Goal: Task Accomplishment & Management: Complete application form

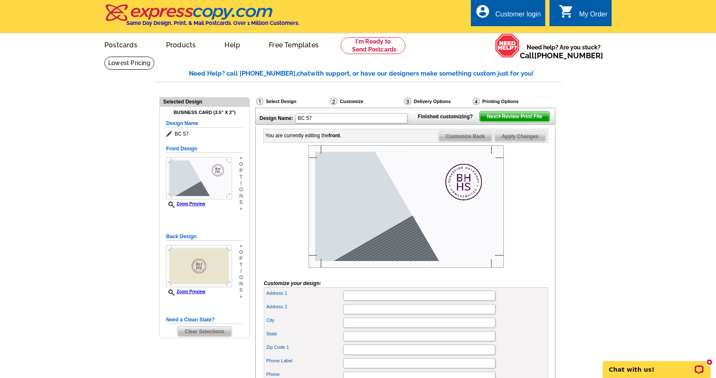
click at [382, 234] on img at bounding box center [406, 206] width 195 height 123
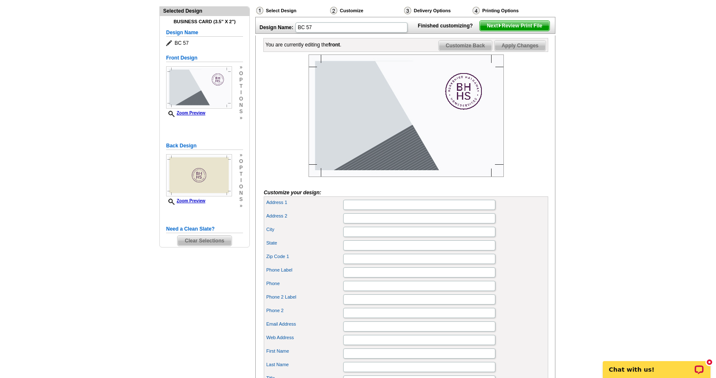
scroll to position [98, 0]
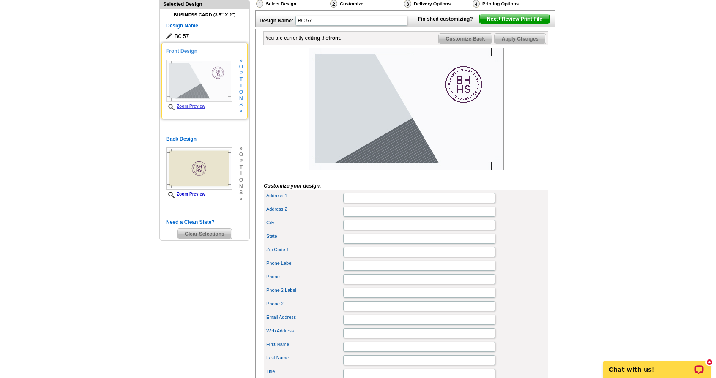
click at [188, 104] on link "Zoom Preview" at bounding box center [185, 106] width 39 height 5
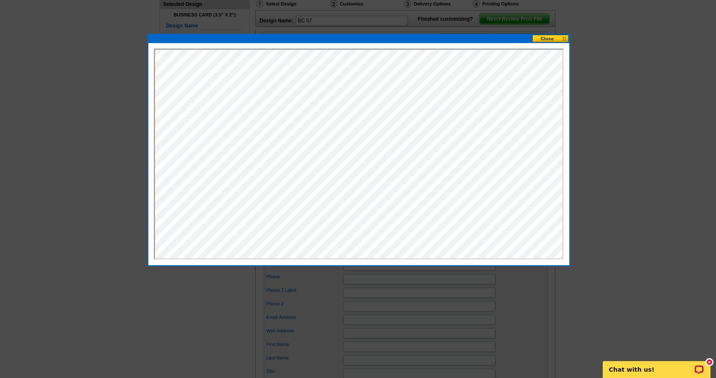
scroll to position [0, 0]
click at [544, 41] on button at bounding box center [550, 39] width 37 height 8
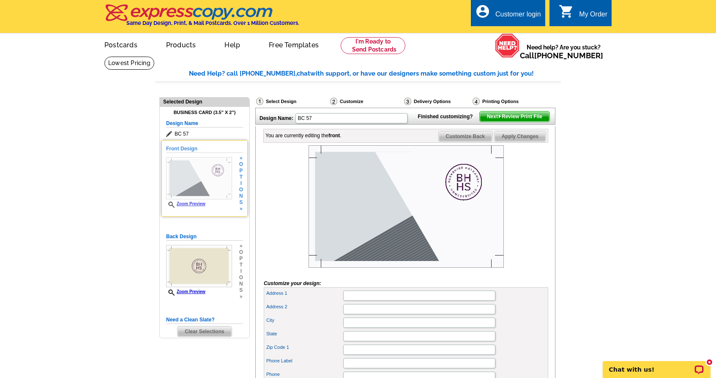
click at [199, 183] on img at bounding box center [199, 178] width 66 height 42
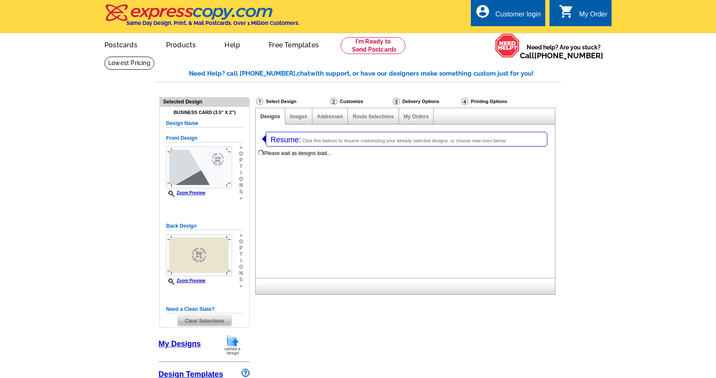
select select "3"
select select "5"
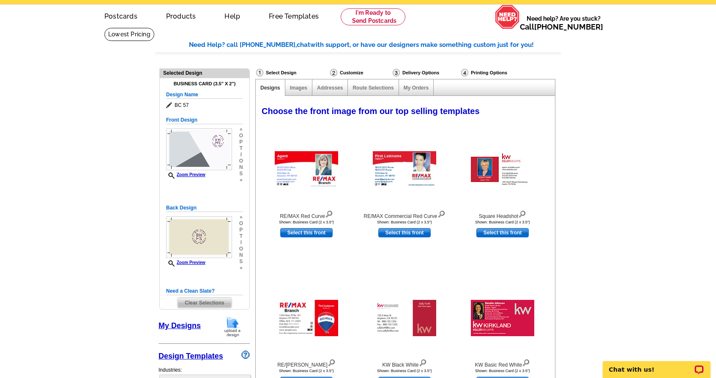
select select "785"
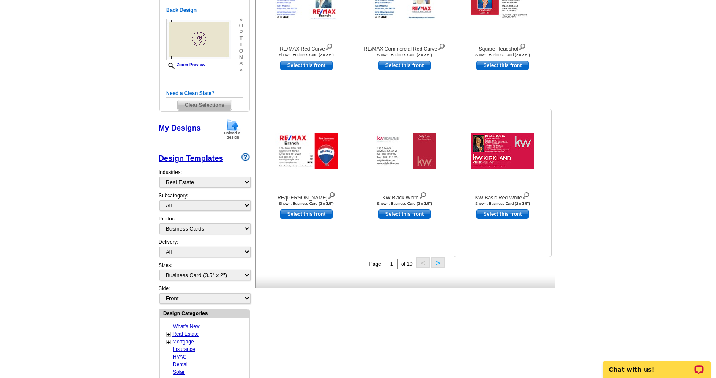
scroll to position [224, 0]
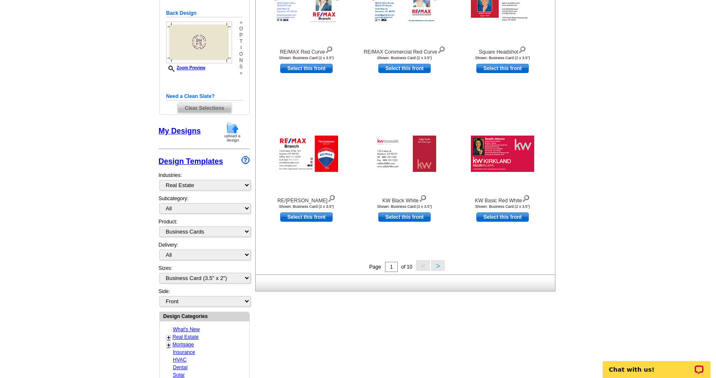
click at [440, 265] on button ">" at bounding box center [438, 265] width 14 height 11
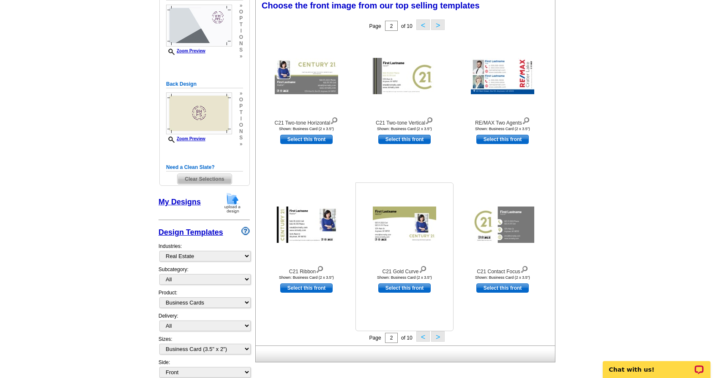
scroll to position [152, 0]
click at [436, 23] on button ">" at bounding box center [438, 25] width 14 height 11
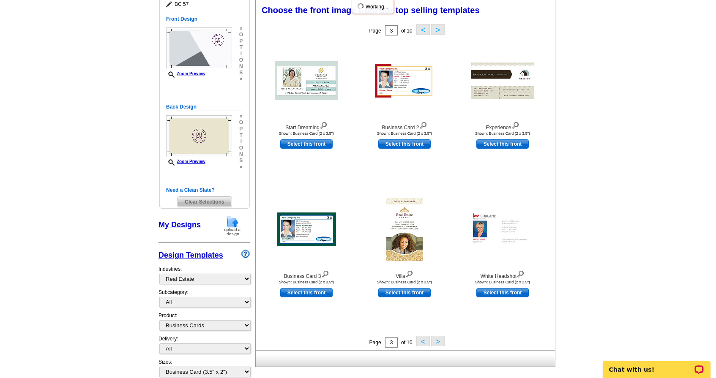
scroll to position [129, 0]
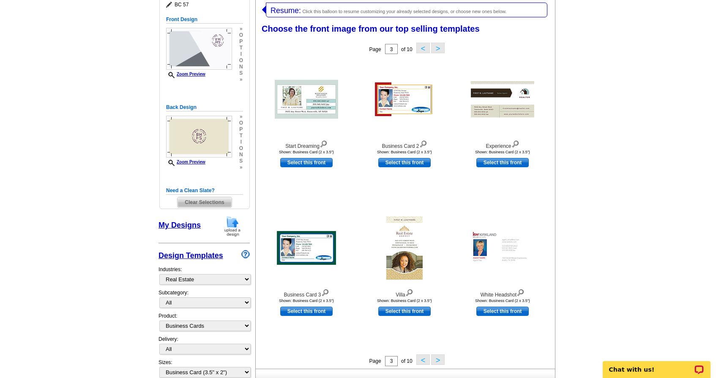
click at [441, 49] on button ">" at bounding box center [438, 48] width 14 height 11
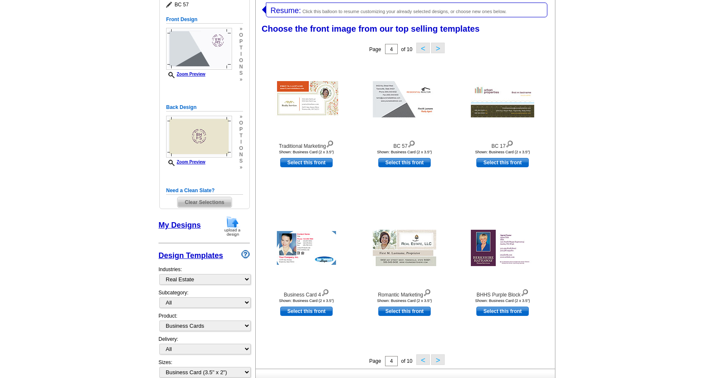
click at [441, 49] on button ">" at bounding box center [438, 48] width 14 height 11
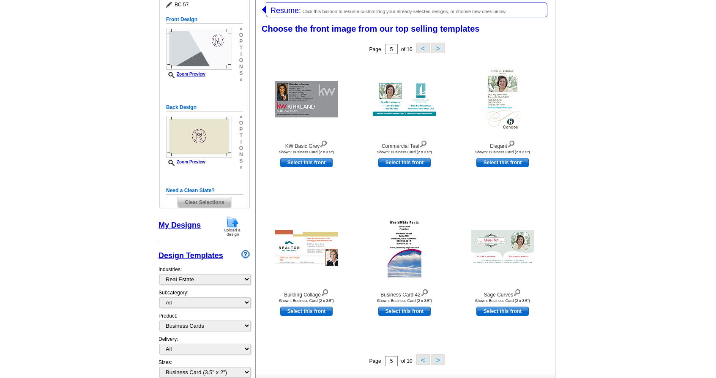
click at [441, 49] on button ">" at bounding box center [438, 48] width 14 height 11
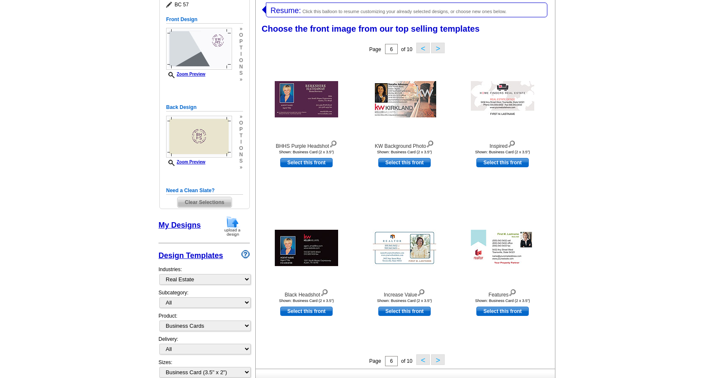
click at [441, 49] on button ">" at bounding box center [438, 48] width 14 height 11
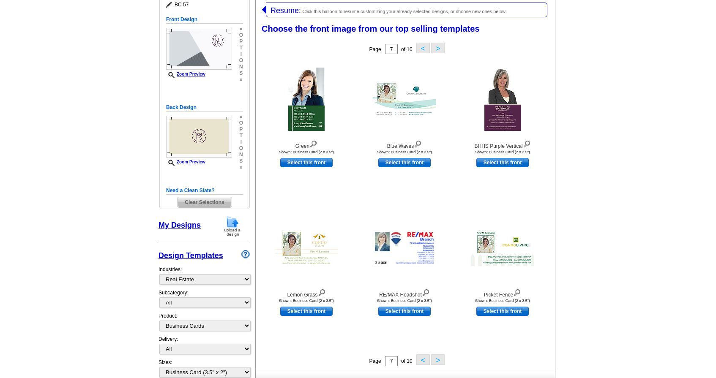
click at [441, 49] on button ">" at bounding box center [438, 48] width 14 height 11
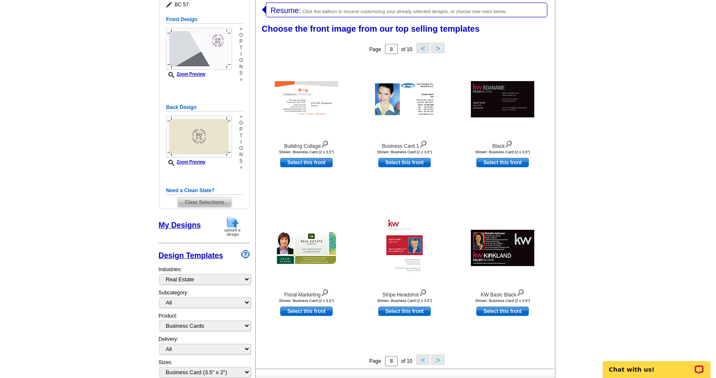
click at [437, 359] on button ">" at bounding box center [438, 360] width 14 height 11
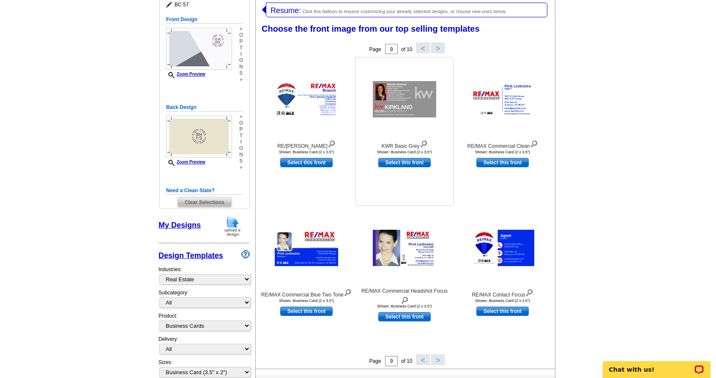
click at [400, 104] on img at bounding box center [404, 99] width 63 height 36
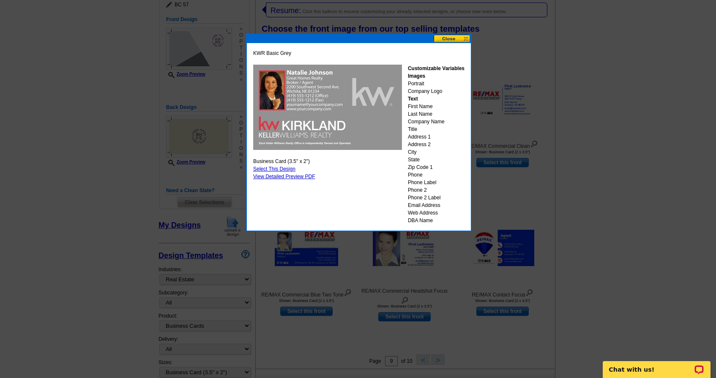
click at [273, 169] on link "Select This Design" at bounding box center [274, 169] width 42 height 6
select select "back"
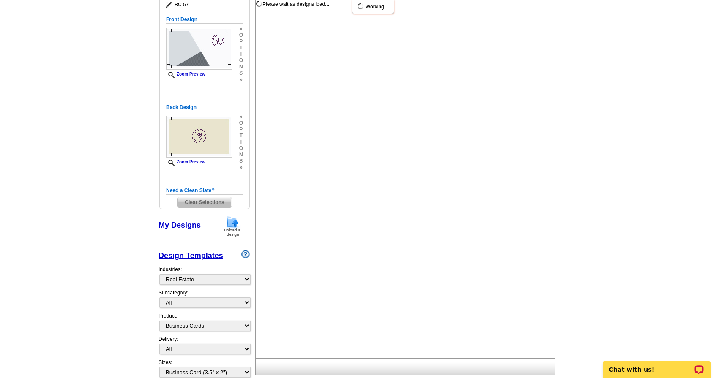
scroll to position [0, 0]
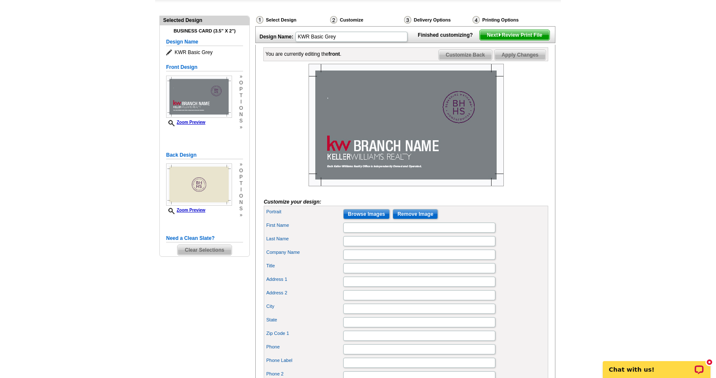
scroll to position [78, 0]
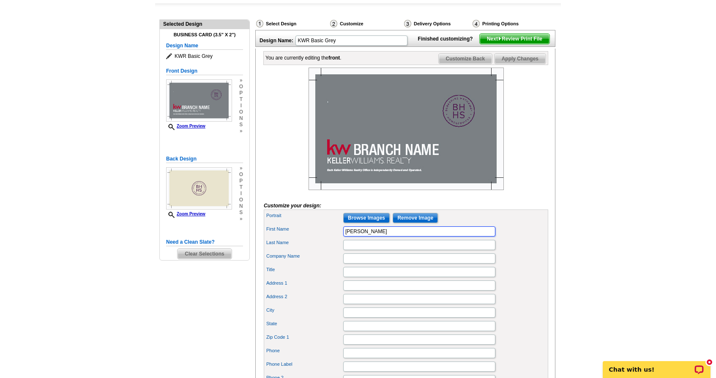
type input "[PERSON_NAME]"
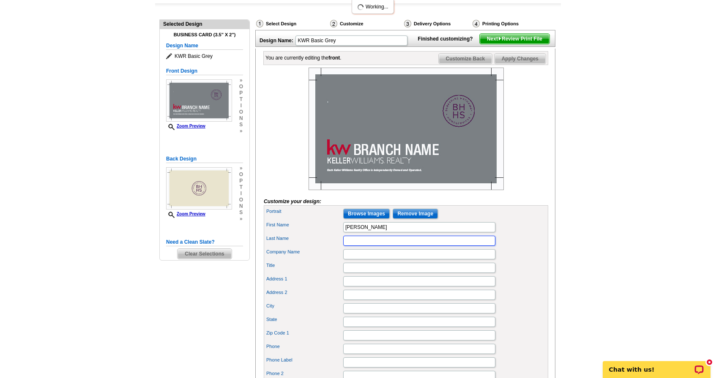
scroll to position [0, 0]
type input "Tijerina"
type input "ROADRUNNER REALTY"
click at [348, 273] on input "Title" at bounding box center [419, 268] width 152 height 10
type input "Broker"
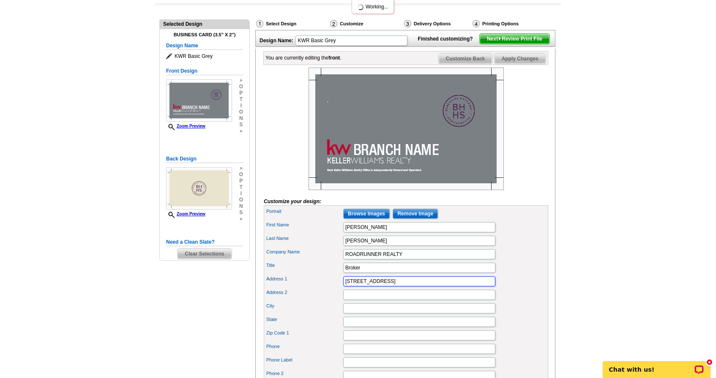
type input "18410 Hwy 281 N Ste. 109"
type input "San Antonio"
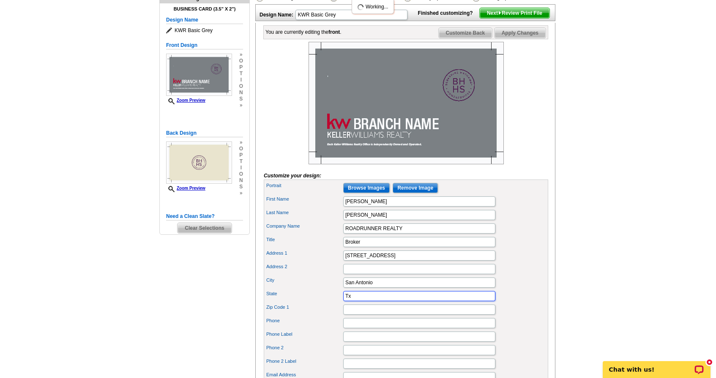
scroll to position [107, 0]
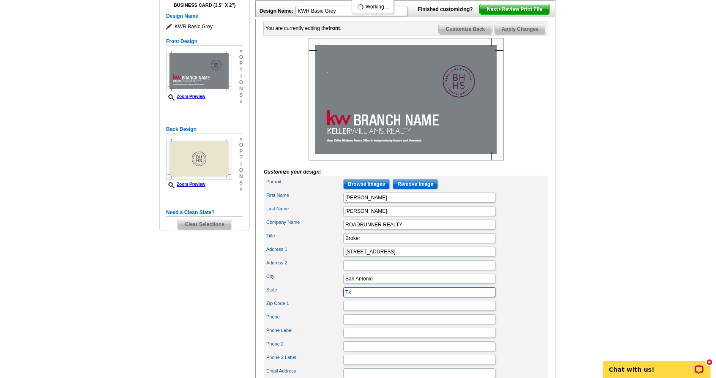
type input "Tx"
type input "78259"
click at [328, 313] on div "Zip Code 1 78259" at bounding box center [405, 306] width 281 height 14
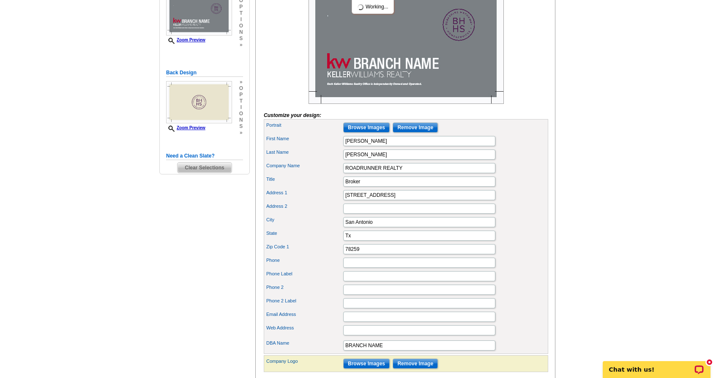
scroll to position [171, 0]
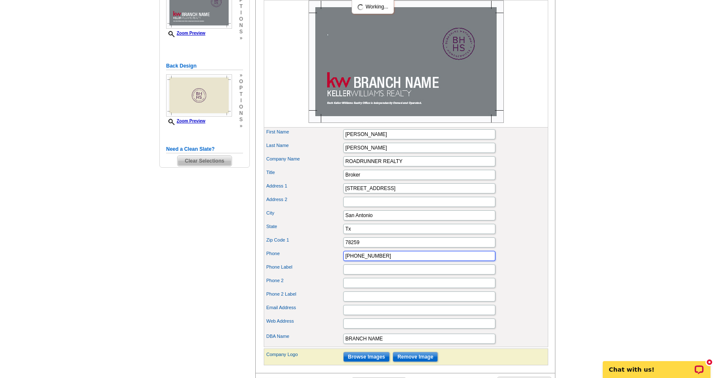
type input "210-887-1073"
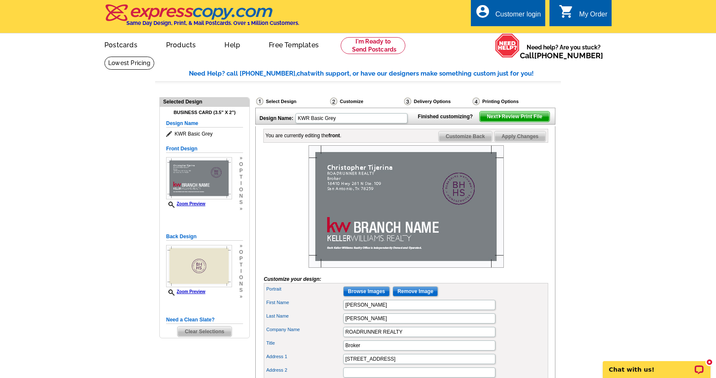
scroll to position [0, 0]
